Goal: Task Accomplishment & Management: Manage account settings

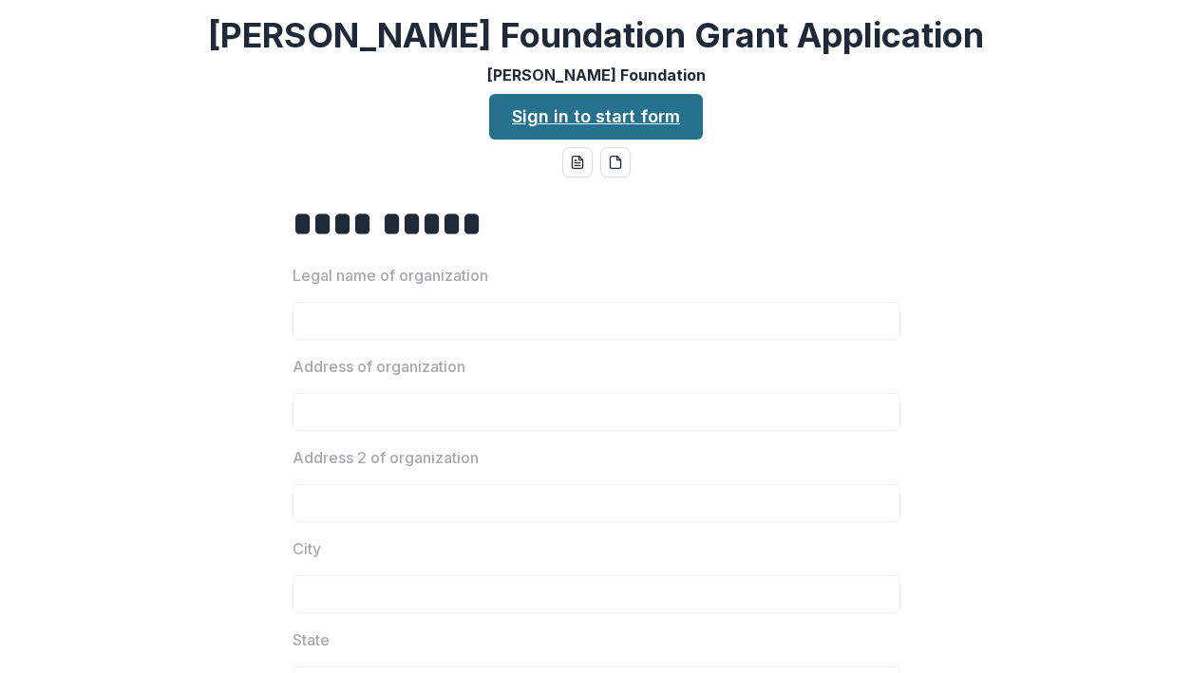
click at [559, 117] on link "Sign in to start form" at bounding box center [596, 117] width 214 height 46
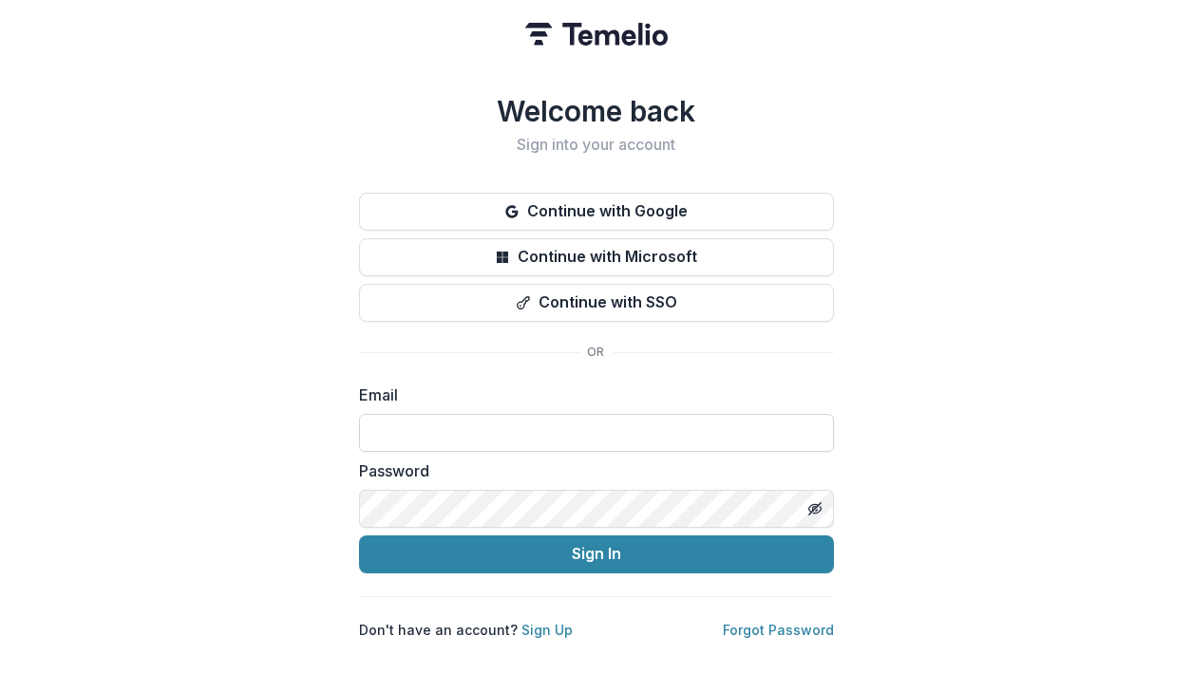
click at [517, 423] on input at bounding box center [596, 433] width 475 height 38
type input "*"
click at [308, 441] on div "Welcome back Sign into your account Continue with Google Continue with Microsof…" at bounding box center [596, 336] width 1192 height 673
click at [459, 424] on input at bounding box center [596, 433] width 475 height 38
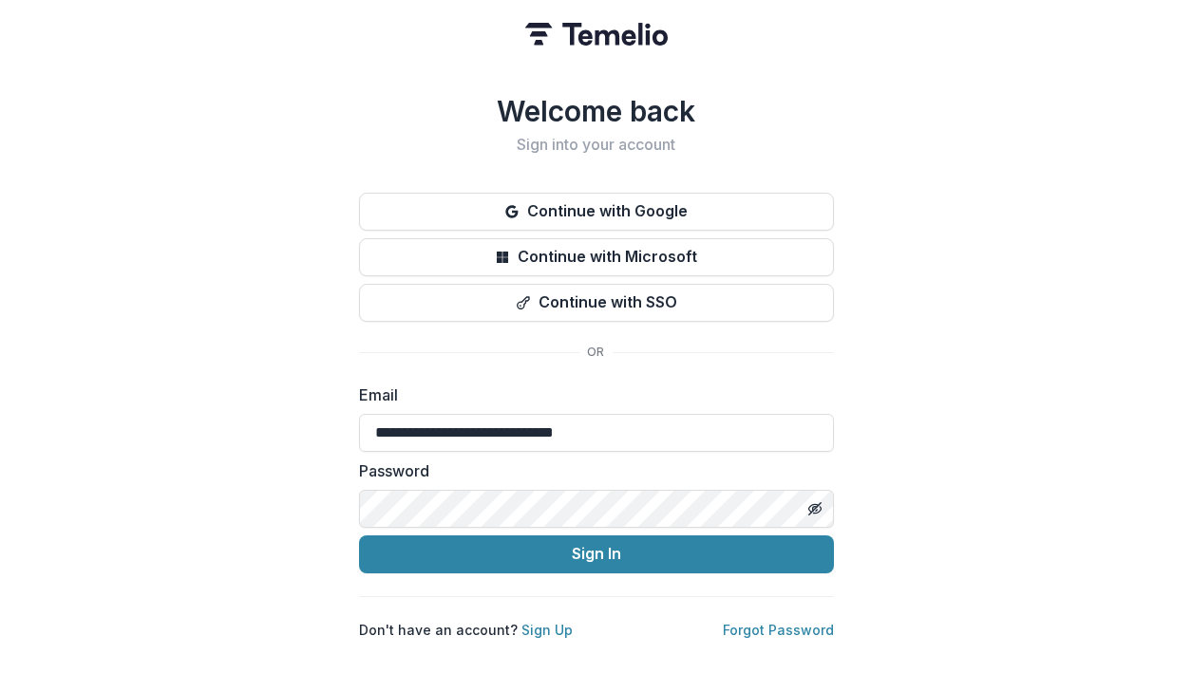
type input "**********"
click at [867, 446] on div "**********" at bounding box center [596, 336] width 1192 height 673
click at [774, 622] on link "Forgot Password" at bounding box center [778, 630] width 111 height 16
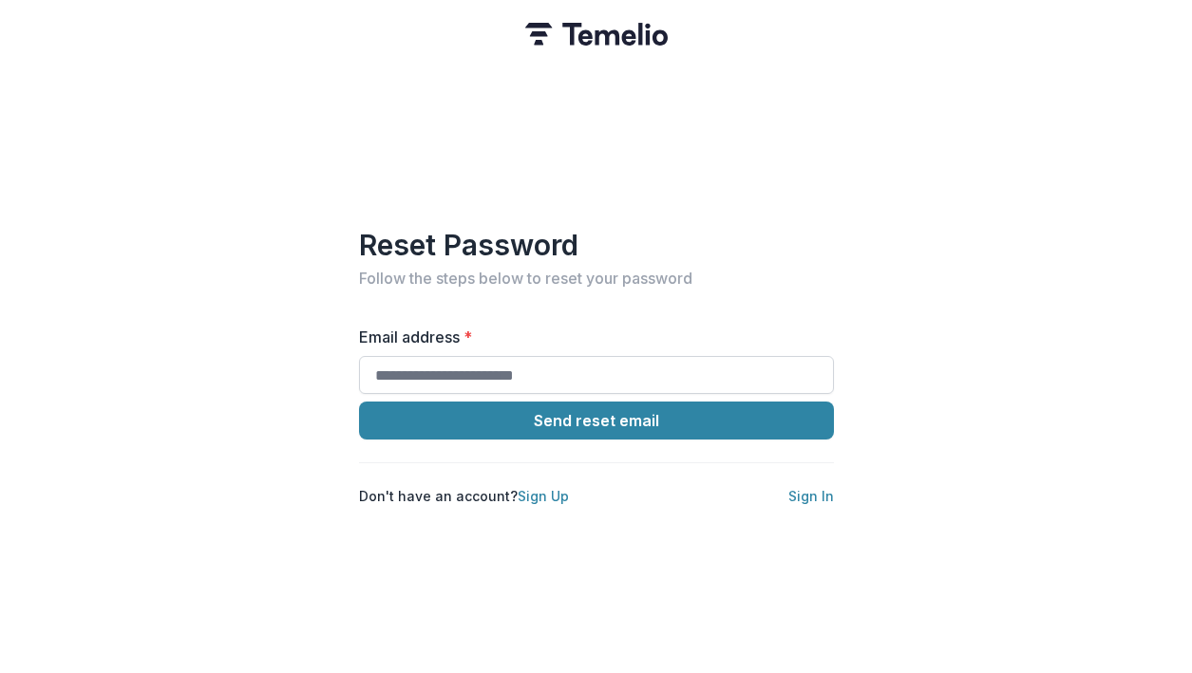
click at [558, 370] on input "Email address *" at bounding box center [596, 375] width 475 height 38
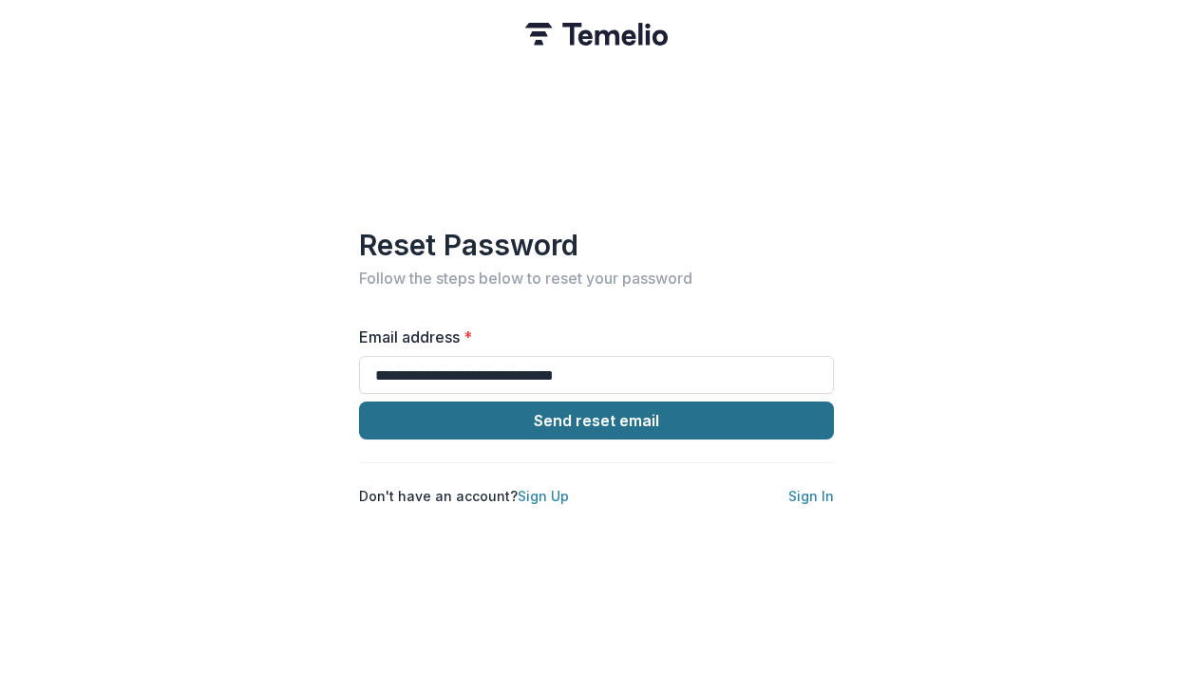
type input "**********"
click at [591, 414] on button "Send reset email" at bounding box center [596, 421] width 475 height 38
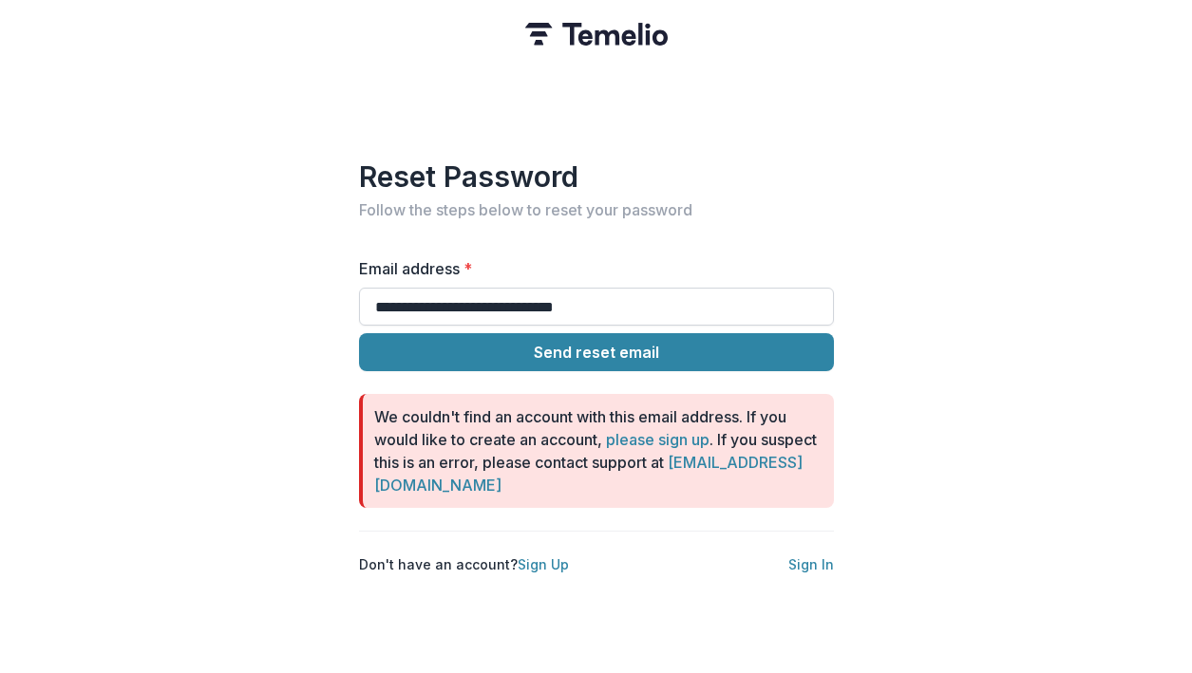
drag, startPoint x: 442, startPoint y: 299, endPoint x: 352, endPoint y: 298, distance: 89.3
click at [359, 298] on input "**********" at bounding box center [596, 307] width 475 height 38
click at [818, 560] on link "Sign In" at bounding box center [811, 565] width 46 height 16
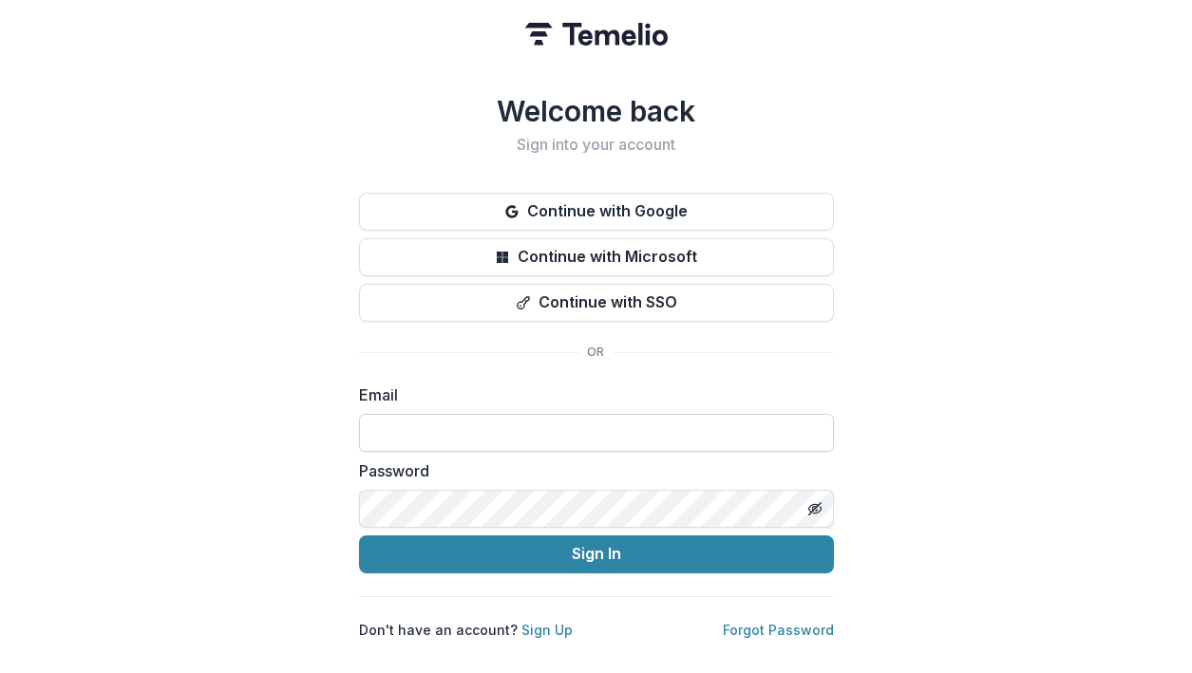
click at [569, 434] on input at bounding box center [596, 433] width 475 height 38
type input "**********"
click at [816, 504] on icon "Toggle password visibility" at bounding box center [812, 508] width 9 height 8
click at [913, 527] on div "**********" at bounding box center [596, 336] width 1192 height 673
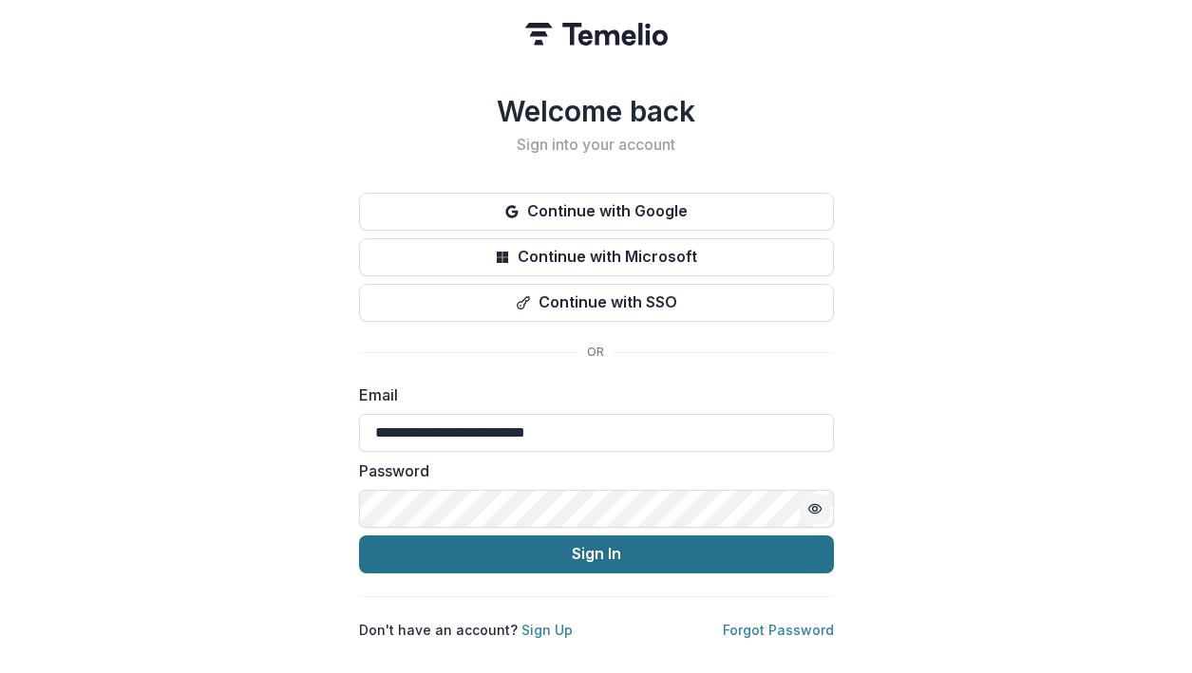
click at [578, 544] on button "Sign In" at bounding box center [596, 555] width 475 height 38
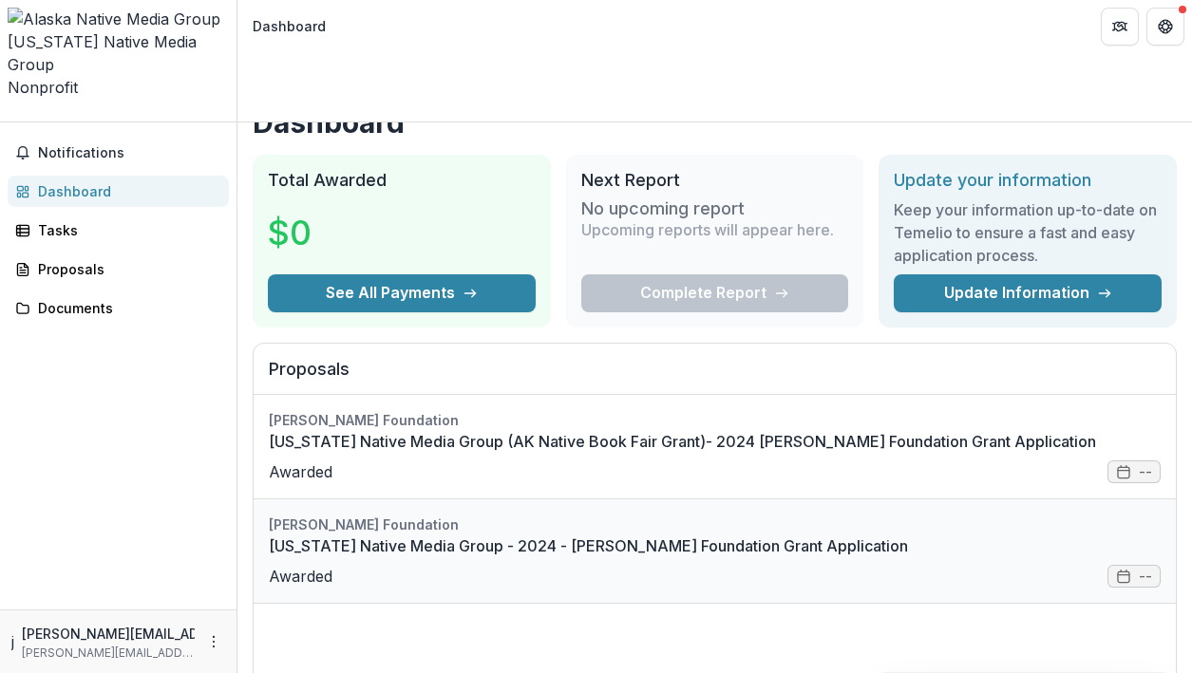
scroll to position [30, 0]
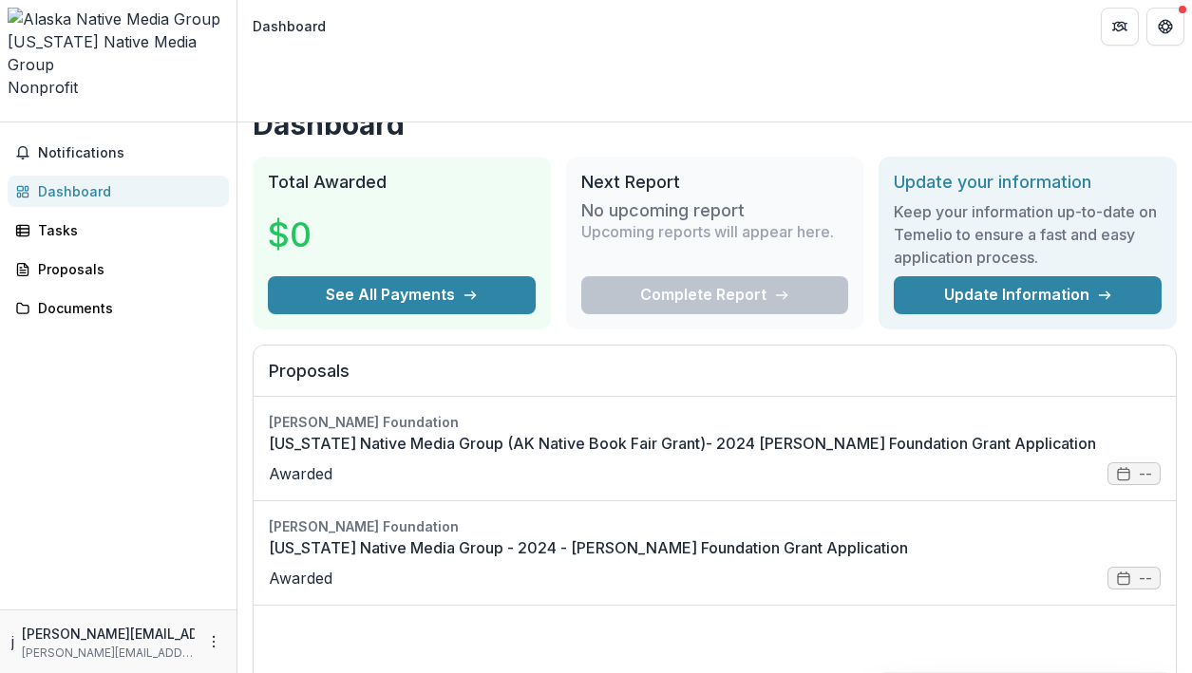
click at [690, 276] on div "Complete Report" at bounding box center [715, 295] width 268 height 38
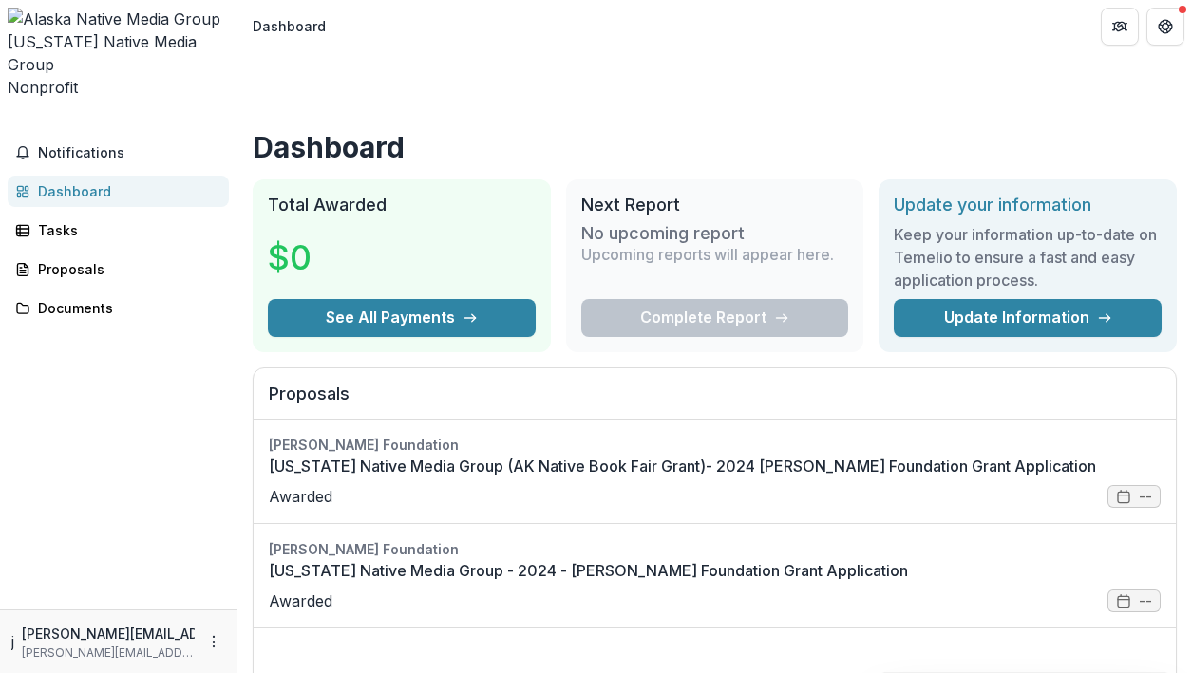
scroll to position [0, 0]
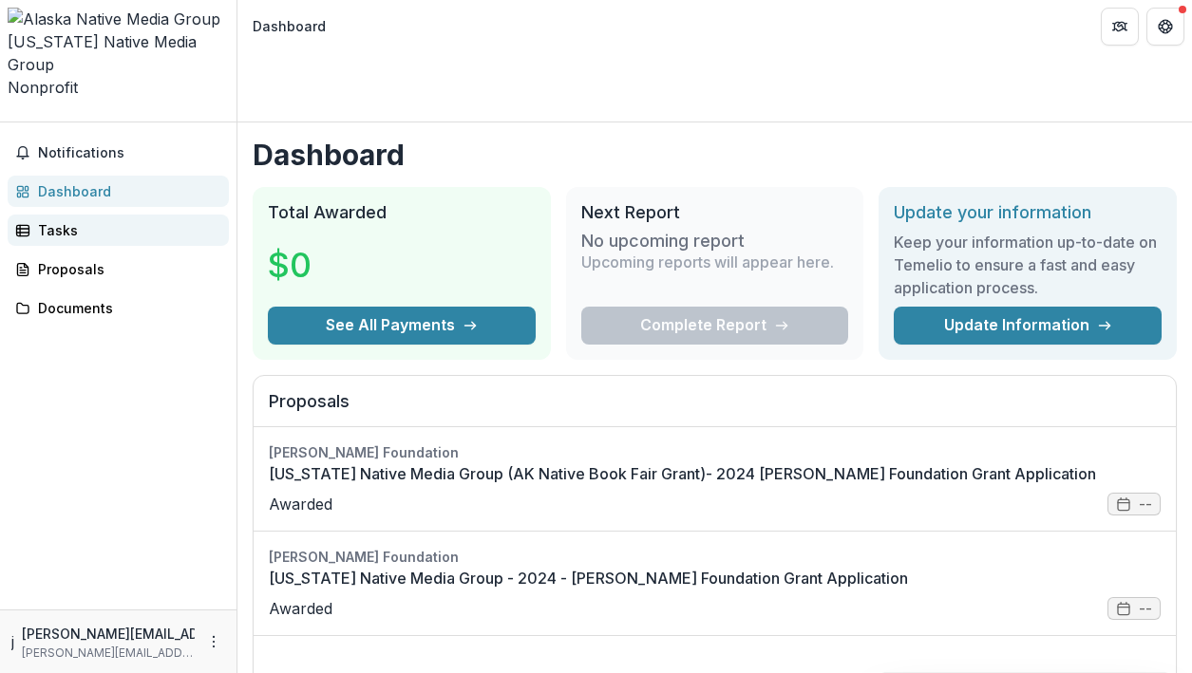
click at [53, 220] on div "Tasks" at bounding box center [126, 230] width 176 height 20
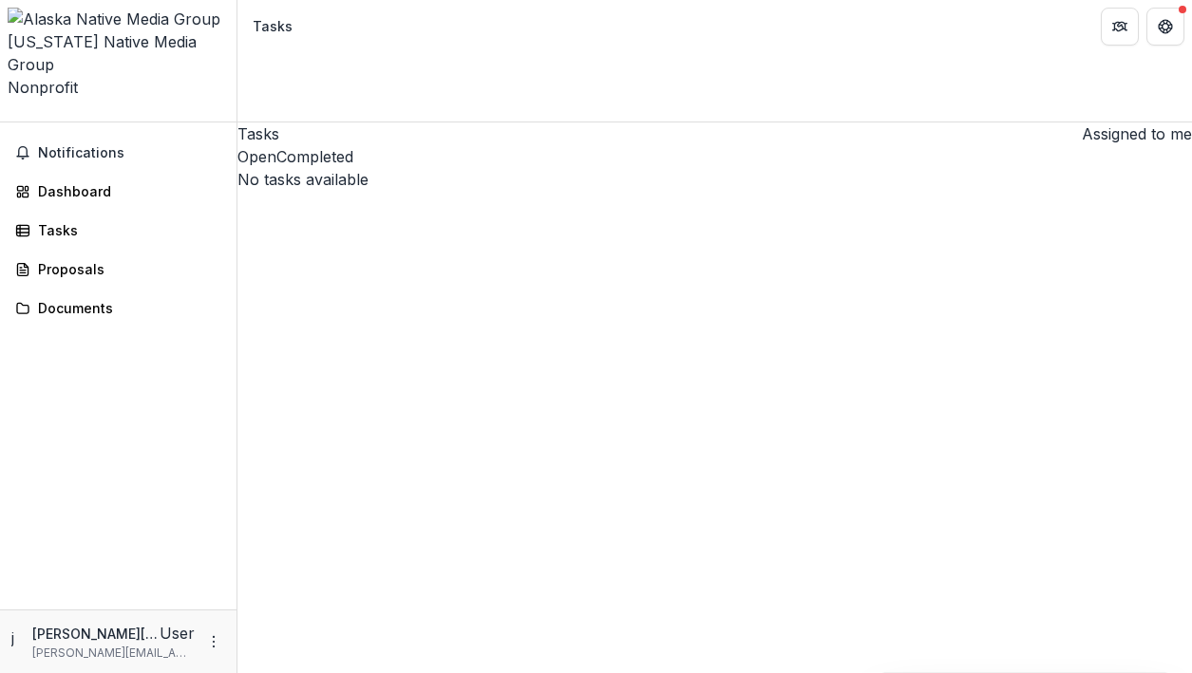
click at [353, 145] on button "Completed" at bounding box center [314, 156] width 77 height 23
click at [93, 259] on div "Proposals" at bounding box center [126, 269] width 176 height 20
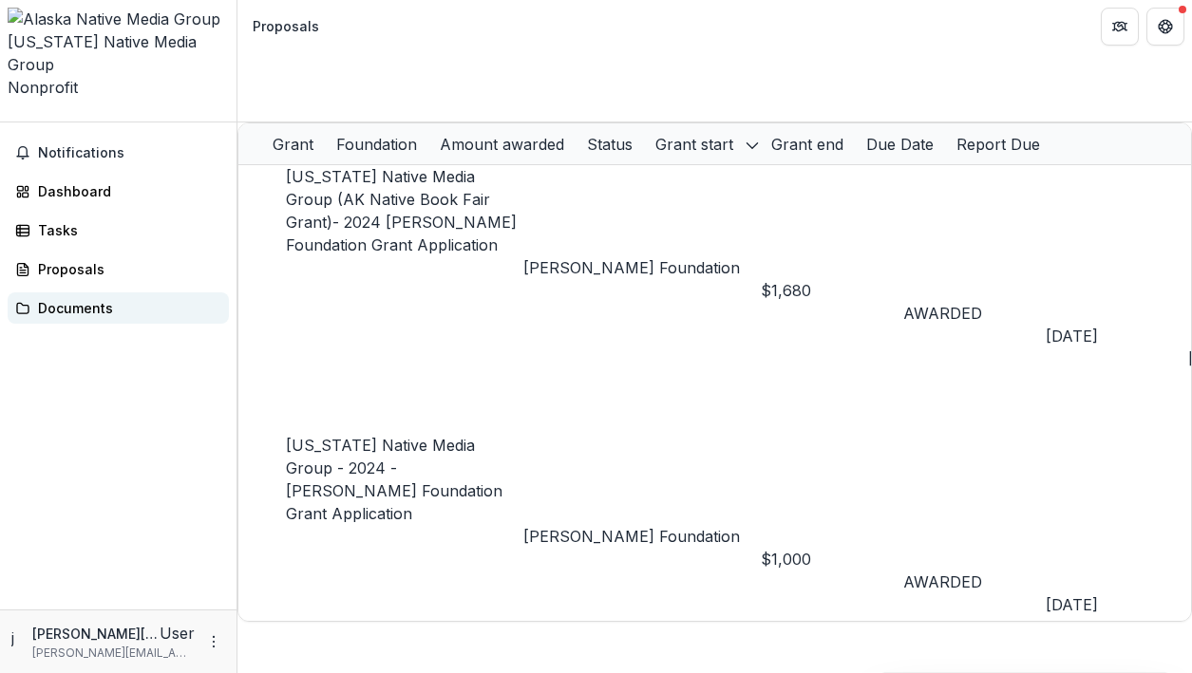
click at [88, 298] on div "Documents" at bounding box center [126, 308] width 176 height 20
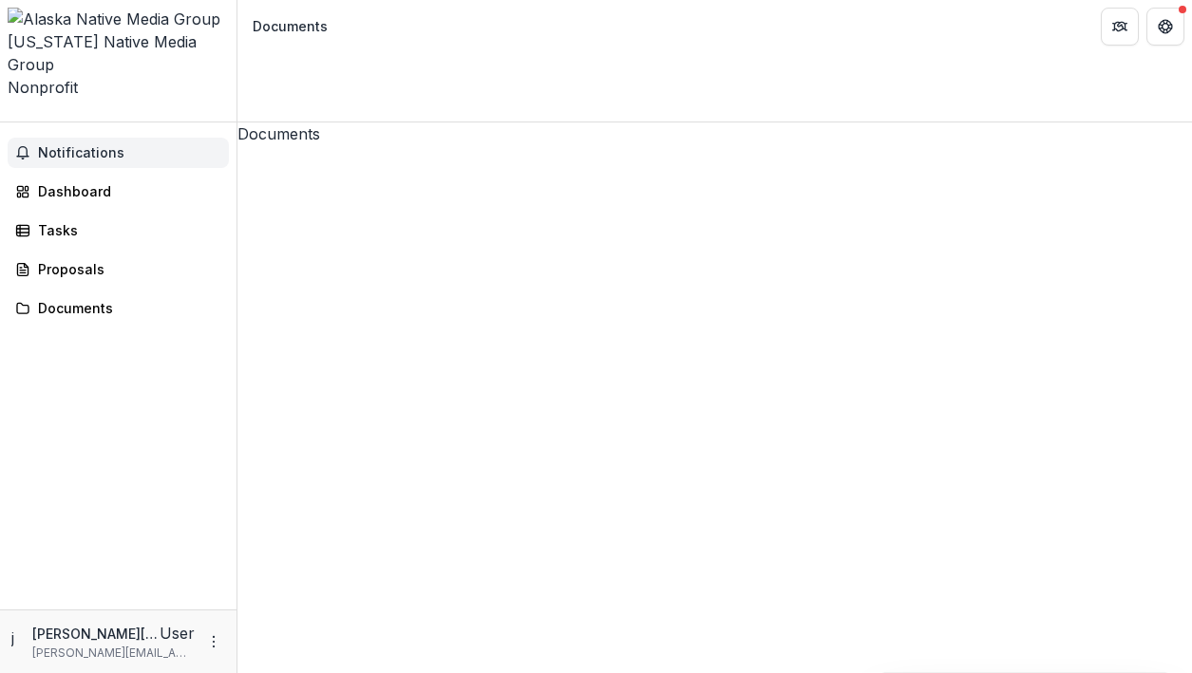
click at [98, 145] on span "Notifications" at bounding box center [129, 153] width 183 height 16
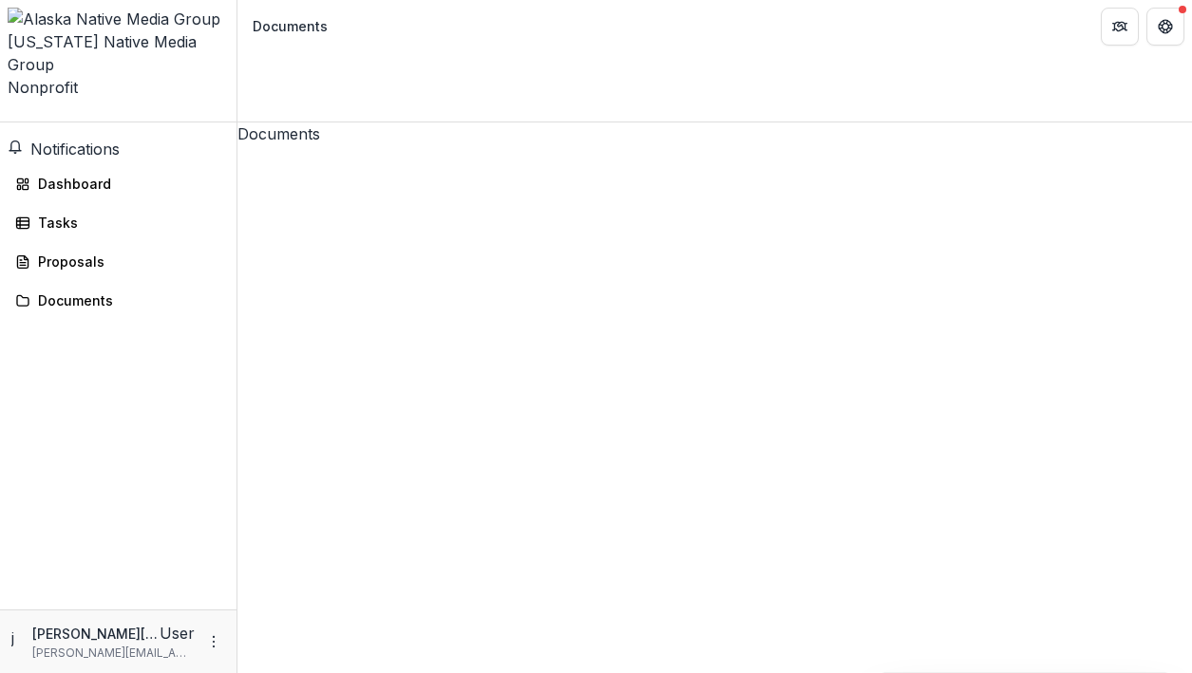
click at [464, 335] on div "Documents [US_STATE] Native Media Group (AK Native Book Fair Grant)- 2024 [PERS…" at bounding box center [714, 398] width 955 height 551
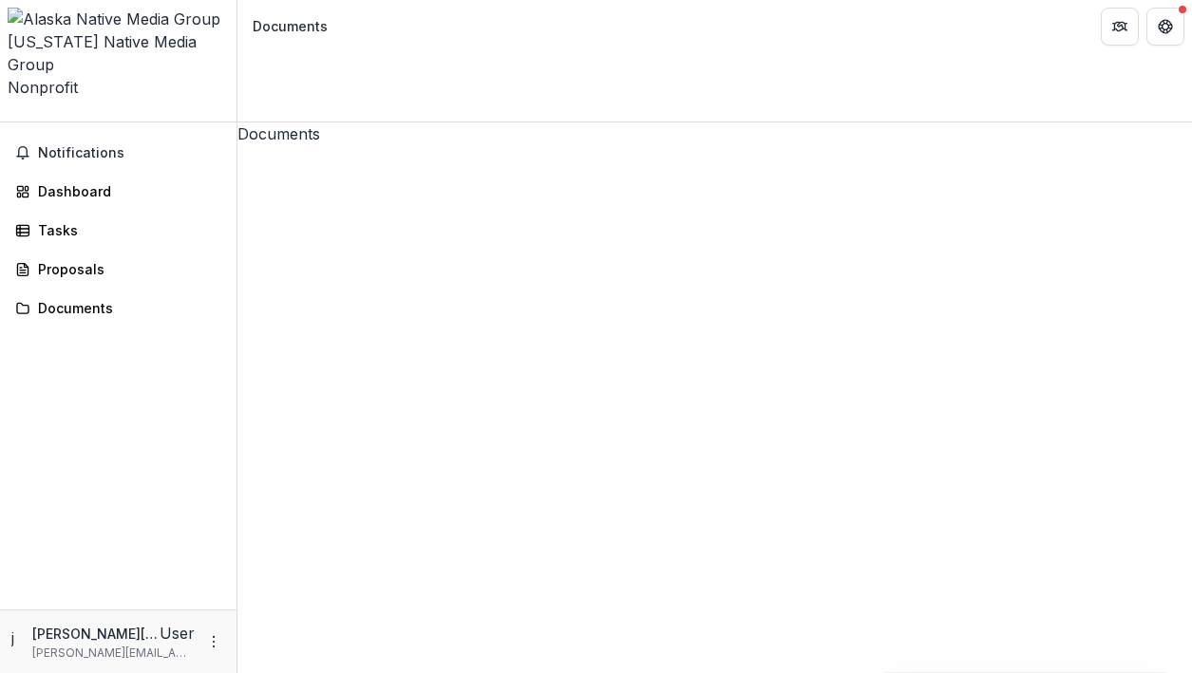
click at [112, 30] on div "[US_STATE] Native Media Group" at bounding box center [118, 53] width 221 height 46
click at [107, 145] on span "Notifications" at bounding box center [129, 153] width 183 height 16
click at [350, 363] on div "Documents [US_STATE] Native Media Group (AK Native Book Fair Grant)- 2024 [PERS…" at bounding box center [714, 398] width 955 height 551
click at [1169, 28] on icon "Get Help" at bounding box center [1170, 26] width 4 height 5
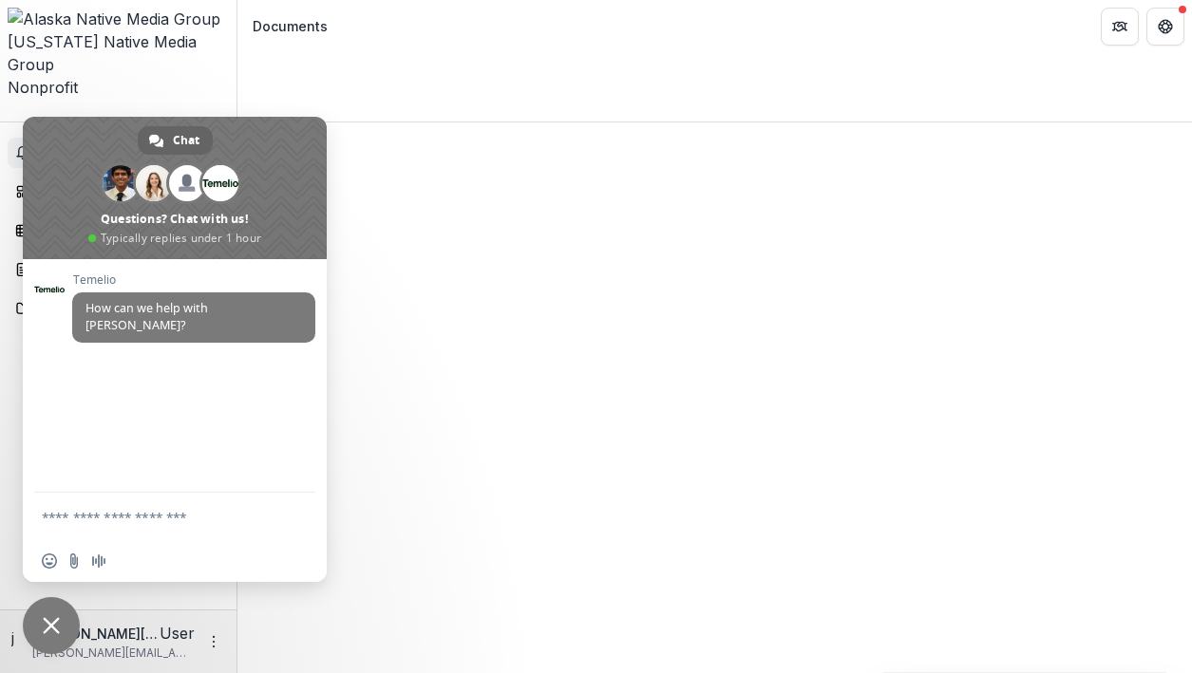
click at [162, 145] on span "Notifications" at bounding box center [129, 153] width 183 height 16
click at [518, 355] on div "Documents [US_STATE] Native Media Group (AK Native Book Fair Grant)- 2024 [PERS…" at bounding box center [714, 398] width 955 height 551
click at [180, 136] on span "Chat" at bounding box center [186, 140] width 27 height 28
click at [171, 145] on span "Notifications" at bounding box center [129, 153] width 183 height 16
click at [41, 158] on span at bounding box center [175, 188] width 304 height 142
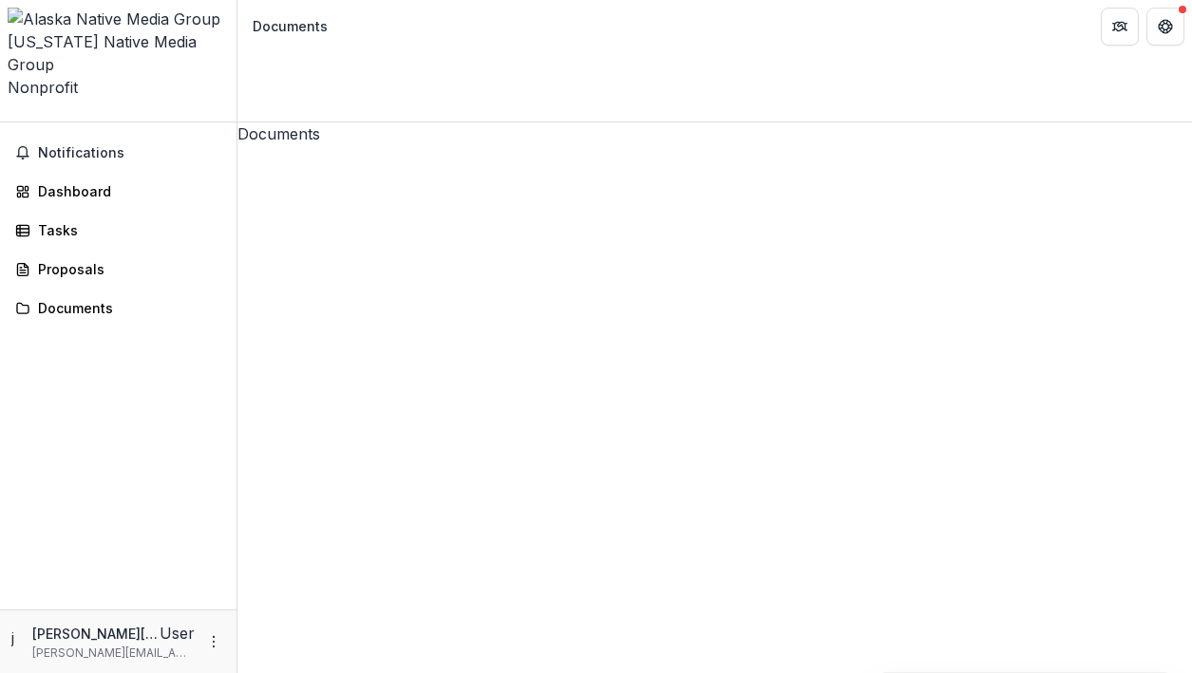
click at [133, 30] on div "[US_STATE] Native Media Group" at bounding box center [118, 53] width 221 height 46
click at [86, 176] on link "Dashboard" at bounding box center [118, 191] width 221 height 31
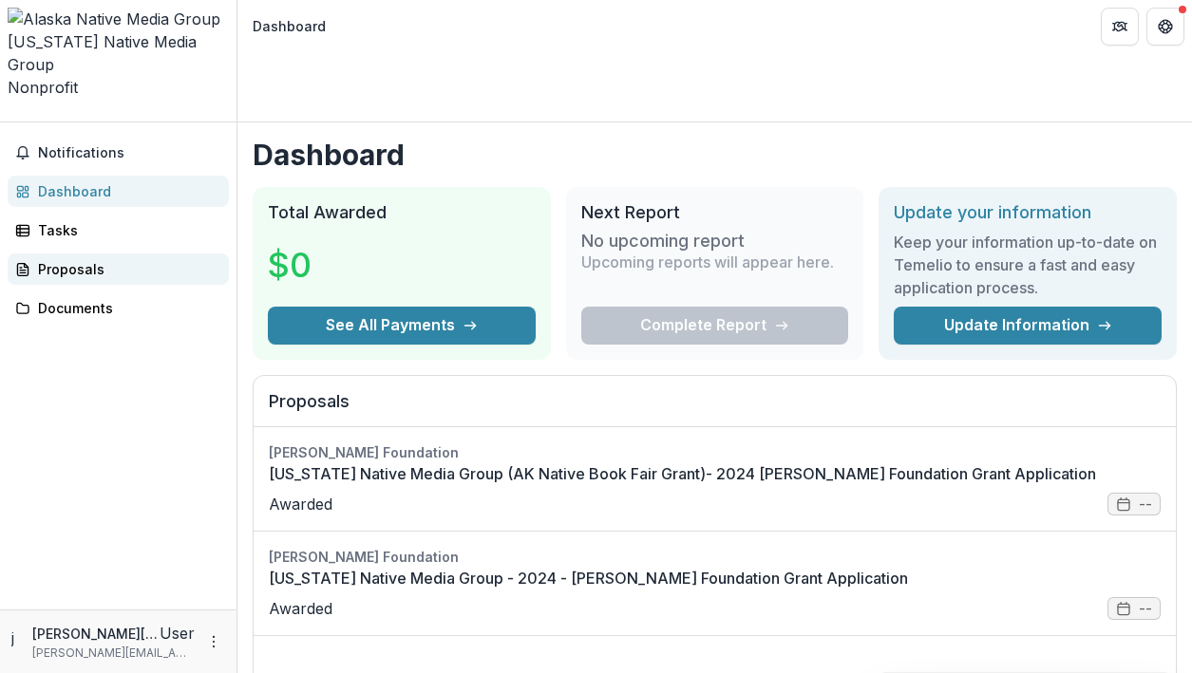
click at [88, 254] on link "Proposals" at bounding box center [118, 269] width 221 height 31
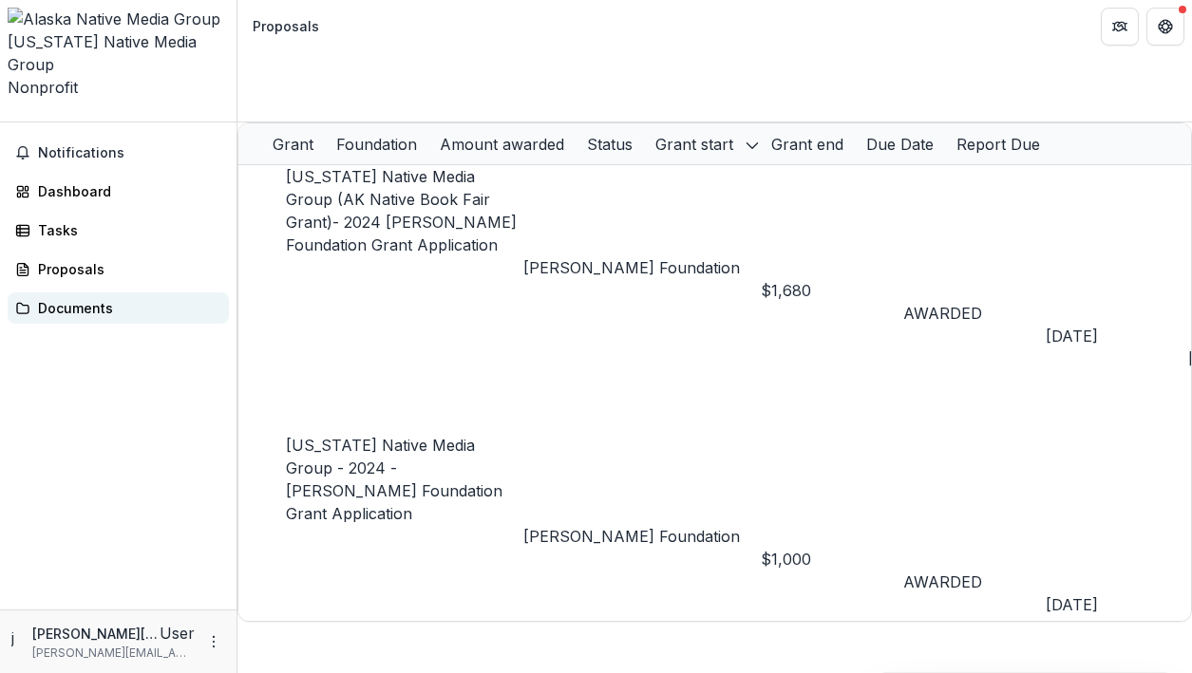
click at [83, 298] on div "Documents" at bounding box center [126, 308] width 176 height 20
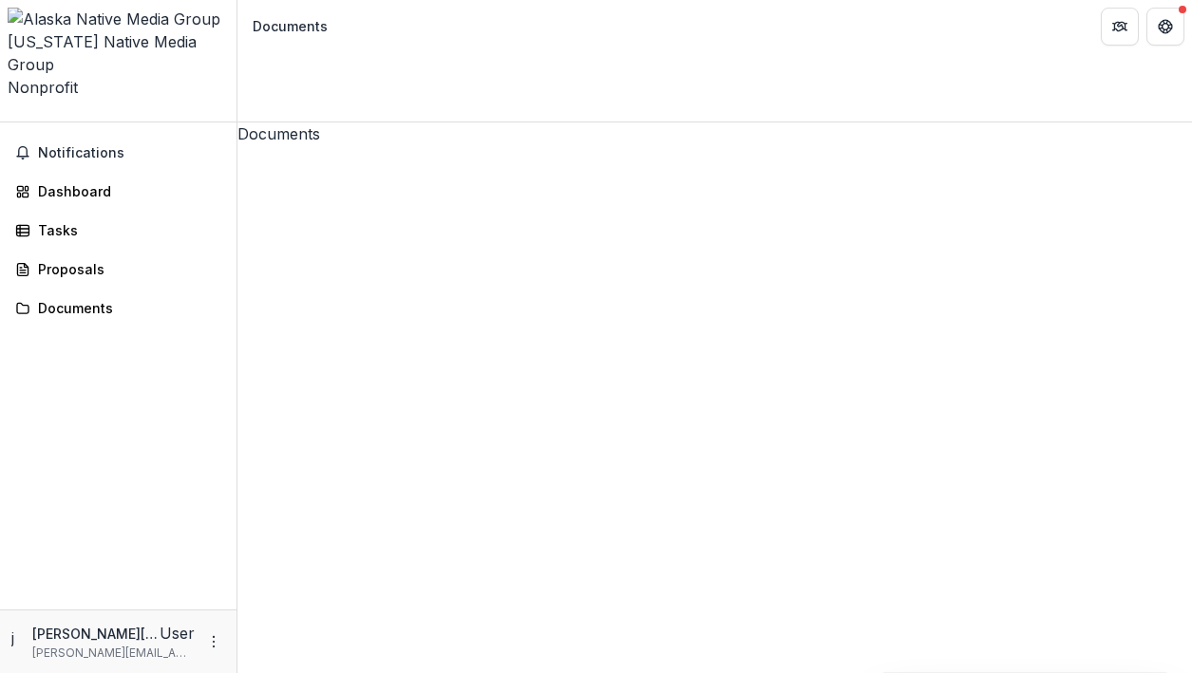
click at [489, 303] on icon at bounding box center [752, 622] width 526 height 639
click at [267, 145] on icon at bounding box center [714, 622] width 955 height 955
click at [261, 145] on span at bounding box center [714, 622] width 955 height 955
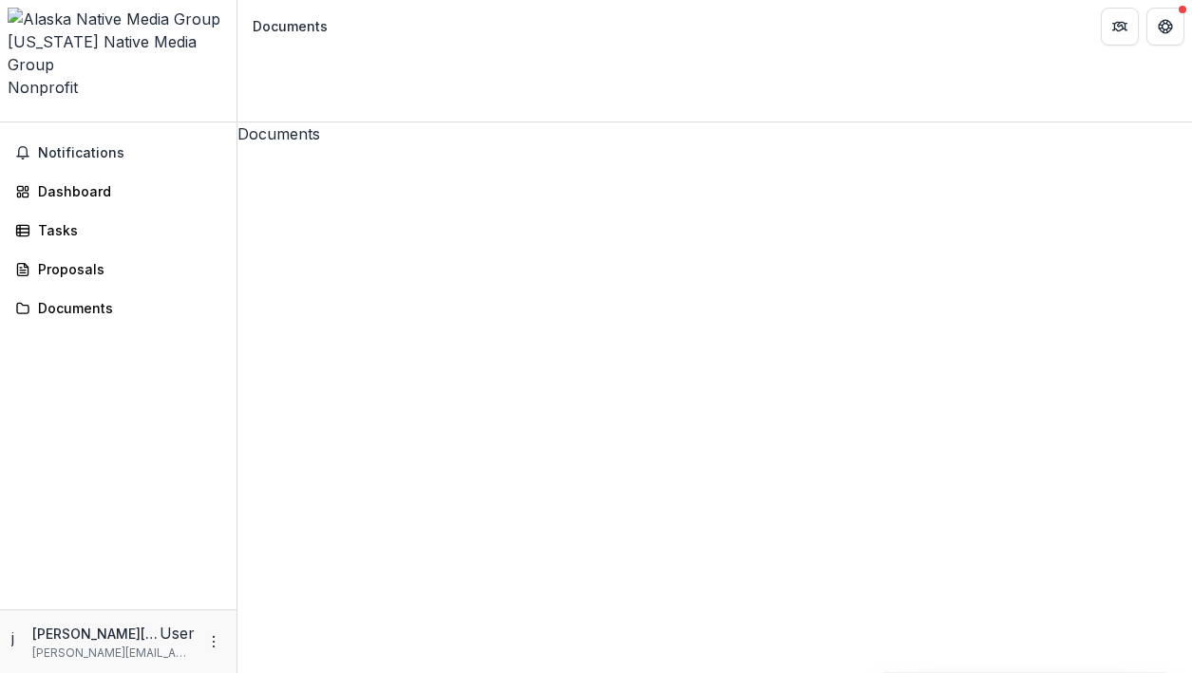
click at [261, 145] on span at bounding box center [714, 622] width 955 height 955
click at [215, 646] on icon "More" at bounding box center [213, 642] width 15 height 15
click at [187, 534] on div "Notifications Dashboard Tasks Proposals Documents" at bounding box center [118, 366] width 237 height 487
click at [8, 116] on icon "Open entity switcher" at bounding box center [8, 116] width 0 height 0
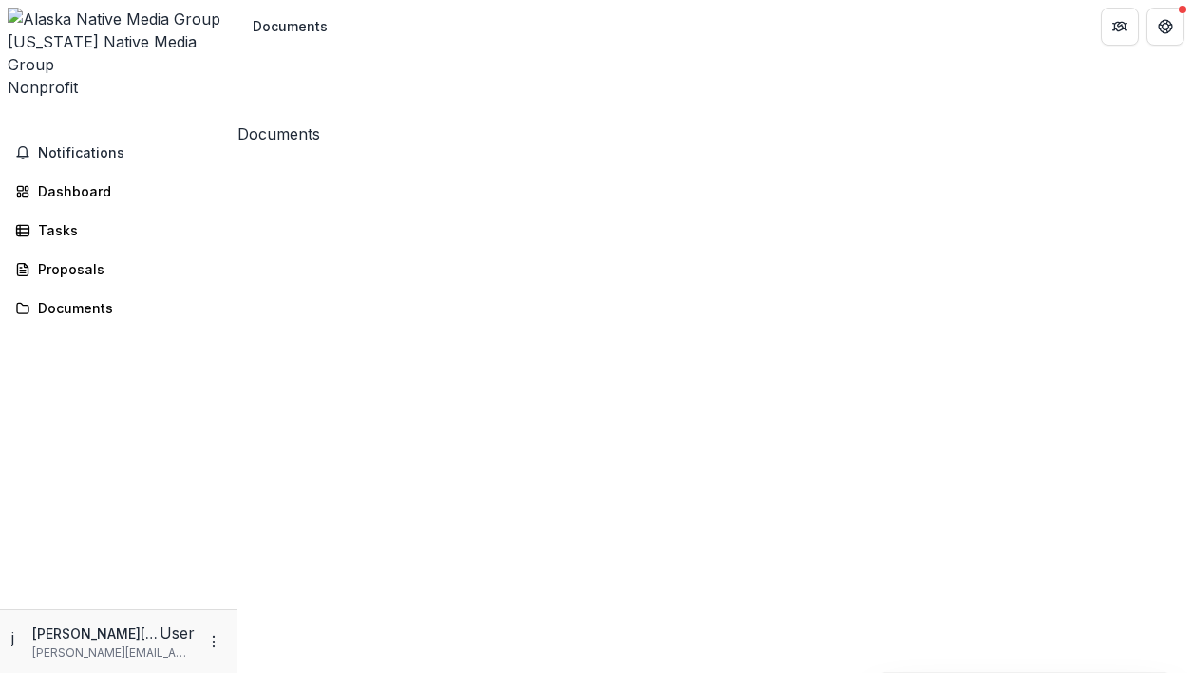
click at [671, 145] on div "[US_STATE] Native Media Group (AK Native Book Fair Grant)- 2024 [PERSON_NAME] F…" at bounding box center [714, 652] width 955 height 1015
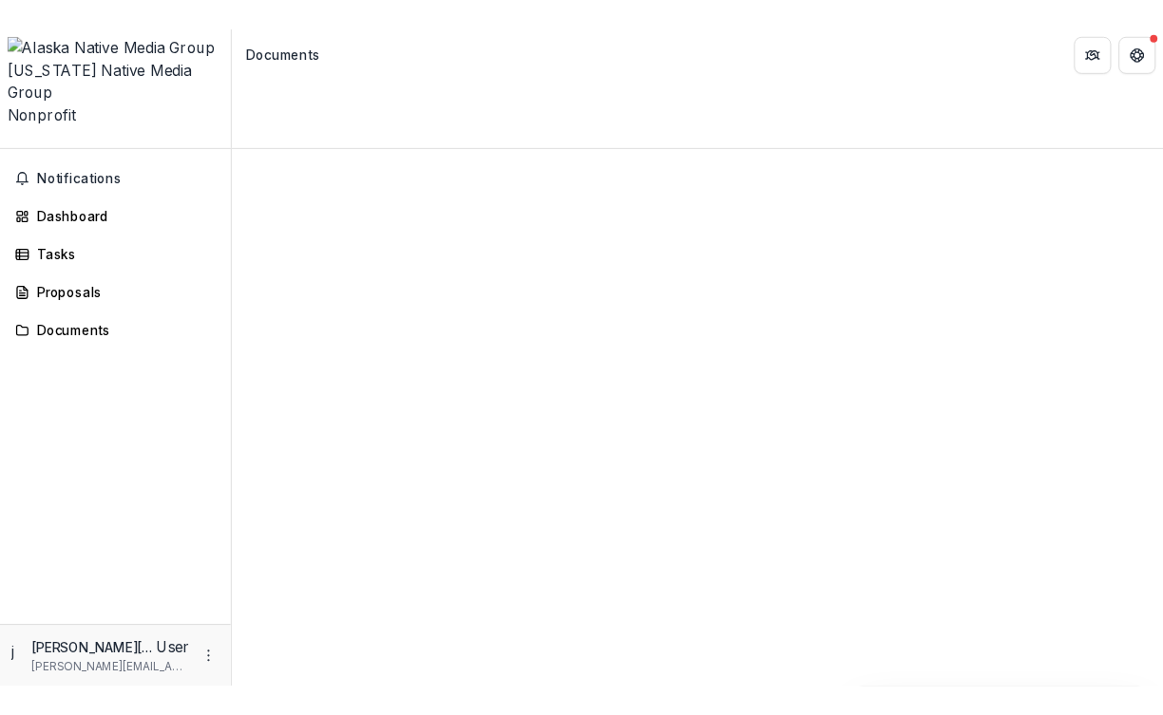
scroll to position [91, 0]
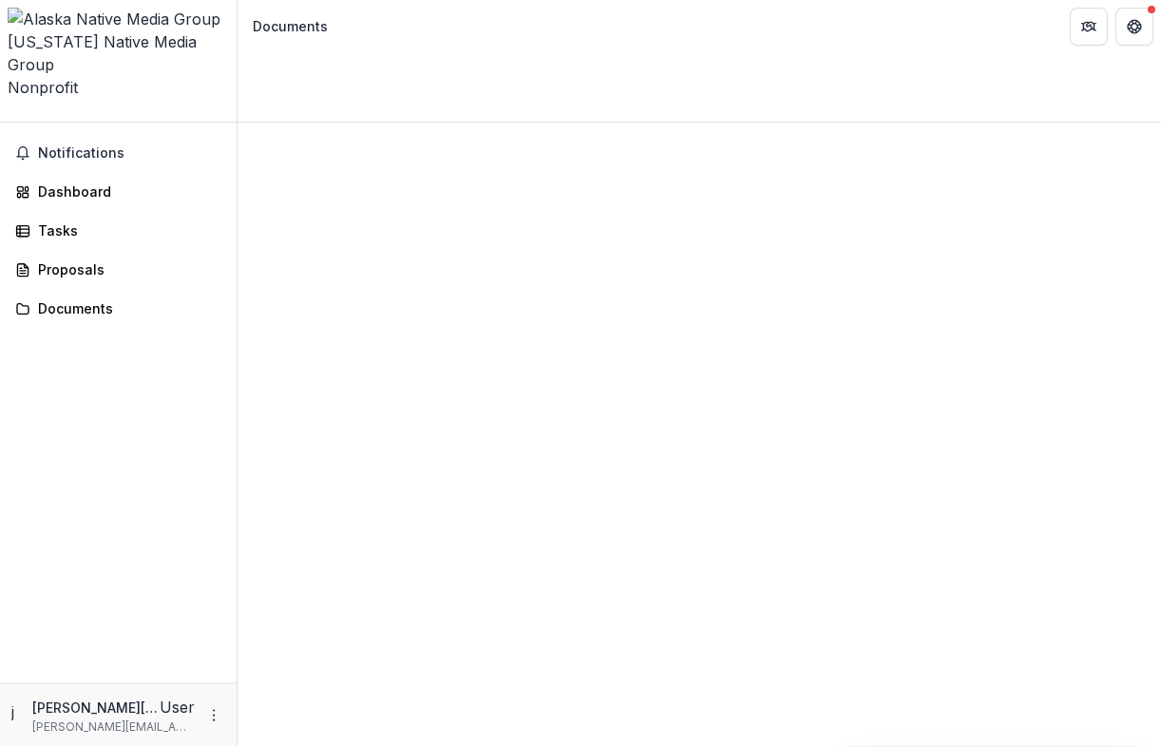
scroll to position [18, 0]
